Goal: Obtain resource: Obtain resource

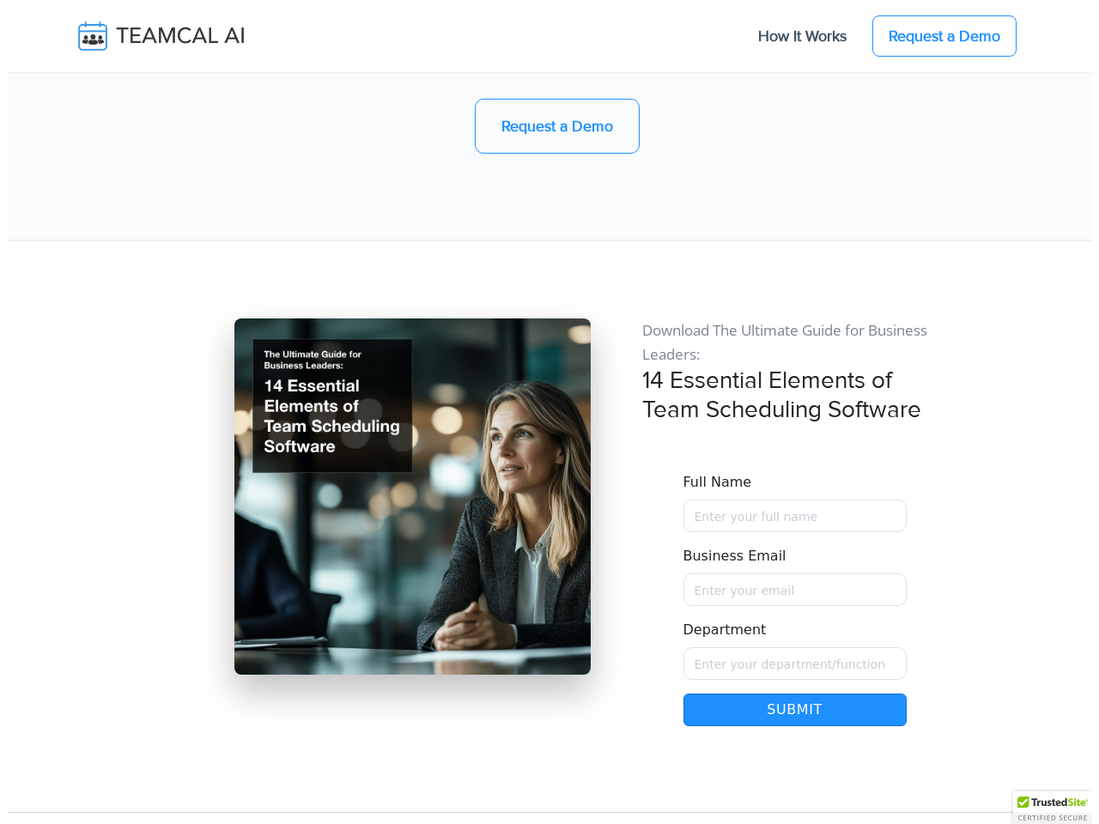
scroll to position [14579, 0]
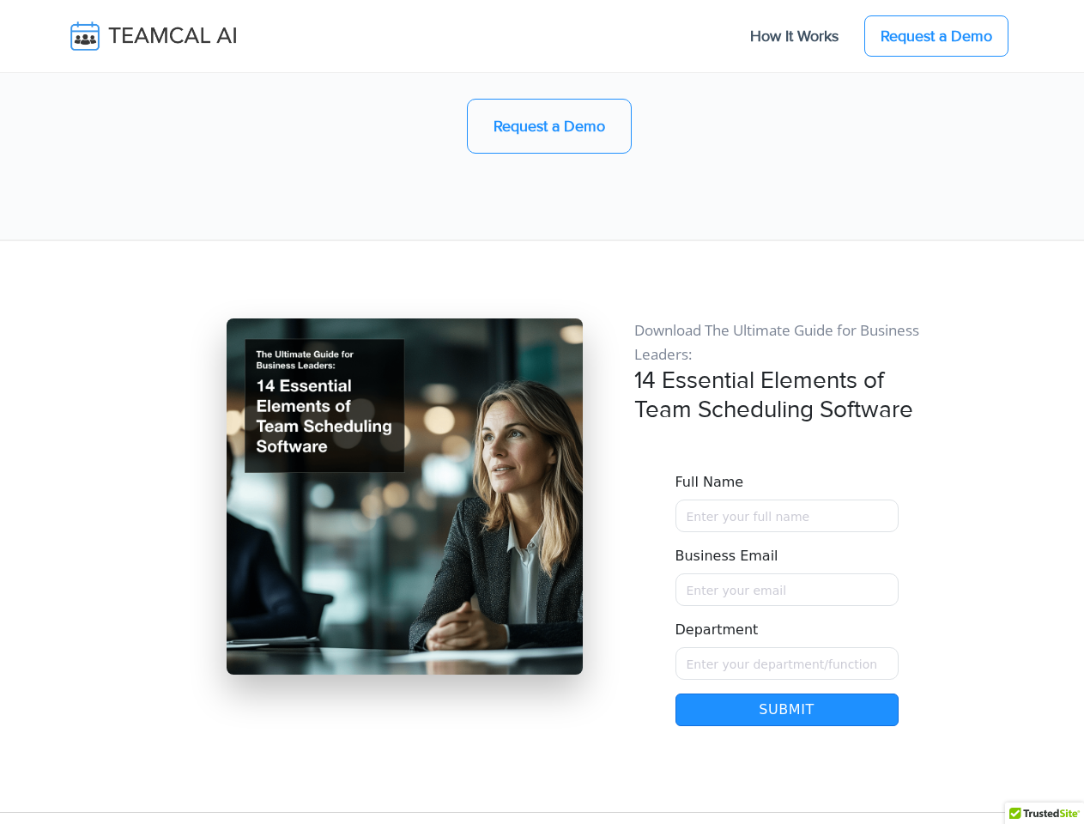
click at [787, 694] on button "Submit" at bounding box center [787, 710] width 223 height 33
click at [1045, 813] on div at bounding box center [1044, 819] width 79 height 33
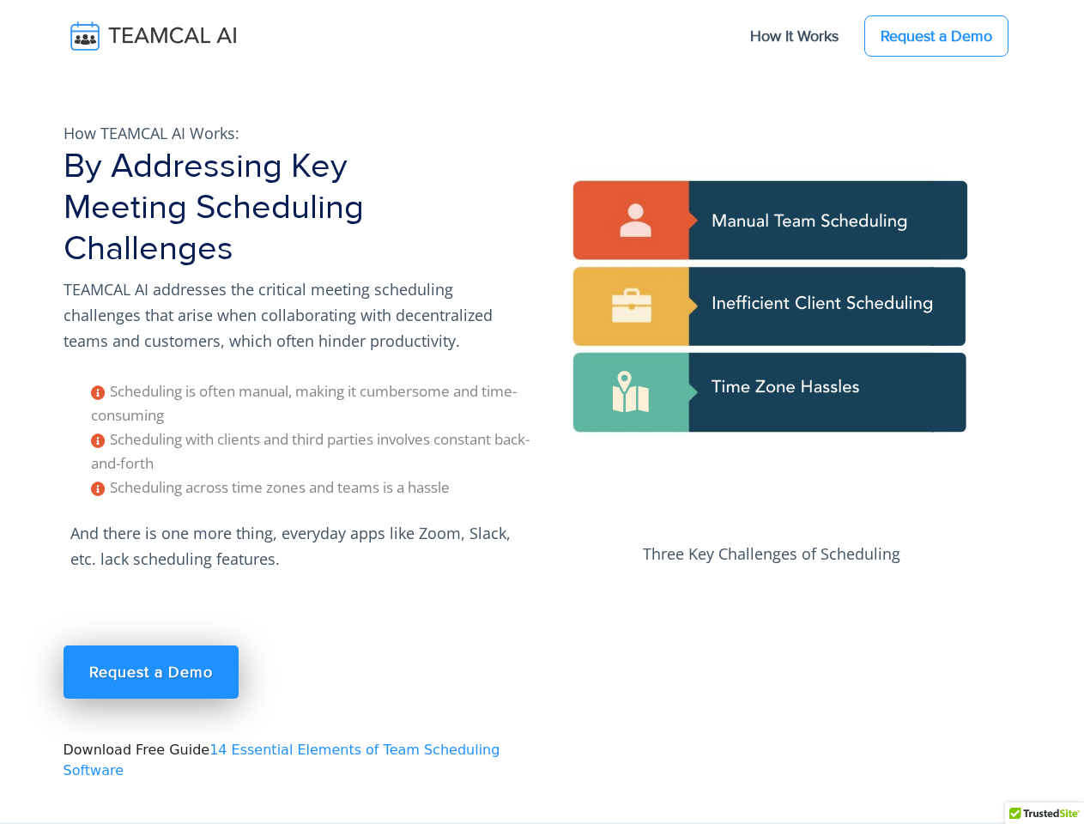
click at [1045, 813] on div at bounding box center [1044, 819] width 79 height 33
